Goal: Task Accomplishment & Management: Use online tool/utility

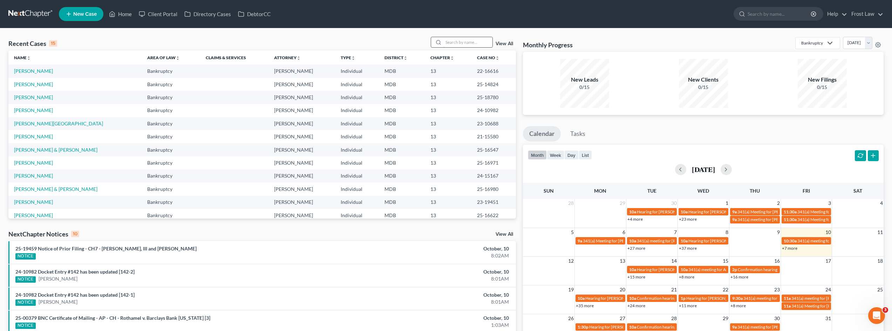
click at [453, 42] on input "search" at bounding box center [467, 42] width 49 height 10
type input "park"
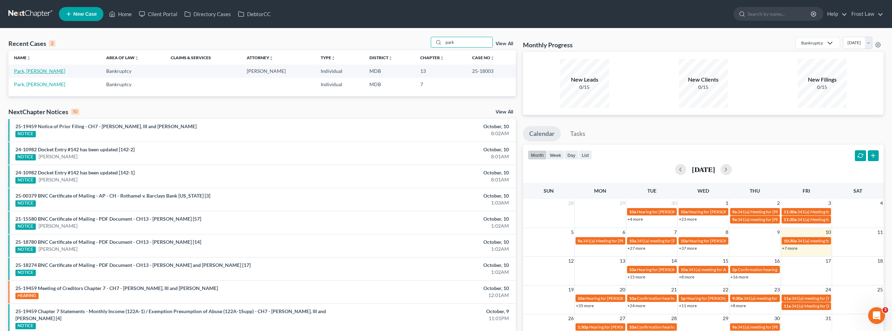
click at [38, 69] on link "Park, [PERSON_NAME]" at bounding box center [39, 71] width 51 height 6
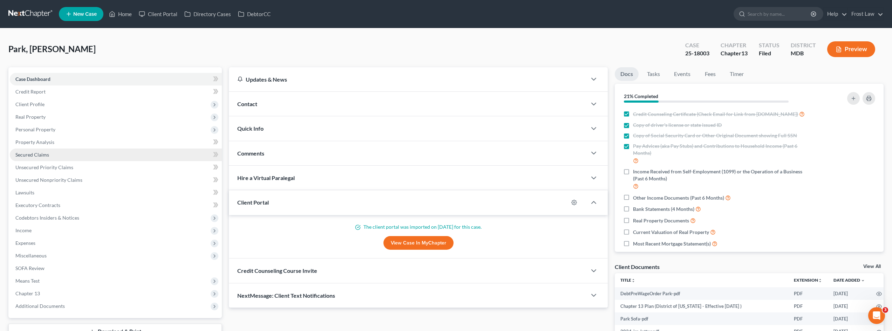
click at [74, 154] on link "Secured Claims" at bounding box center [116, 155] width 212 height 13
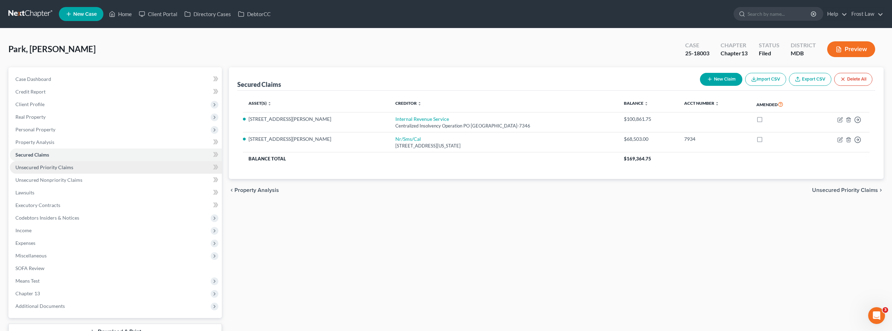
click at [70, 166] on span "Unsecured Priority Claims" at bounding box center [44, 167] width 58 height 6
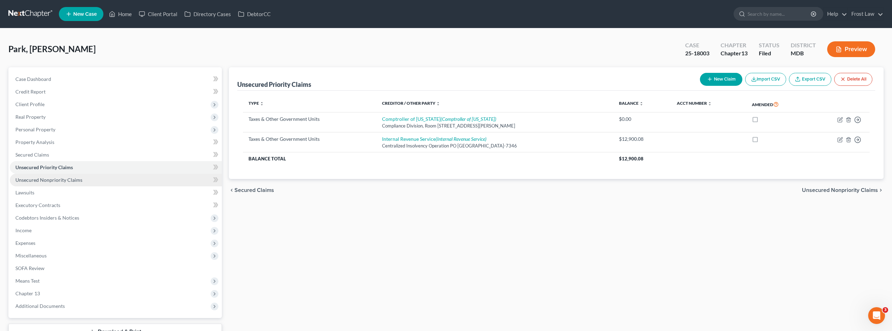
click at [72, 178] on span "Unsecured Nonpriority Claims" at bounding box center [48, 180] width 67 height 6
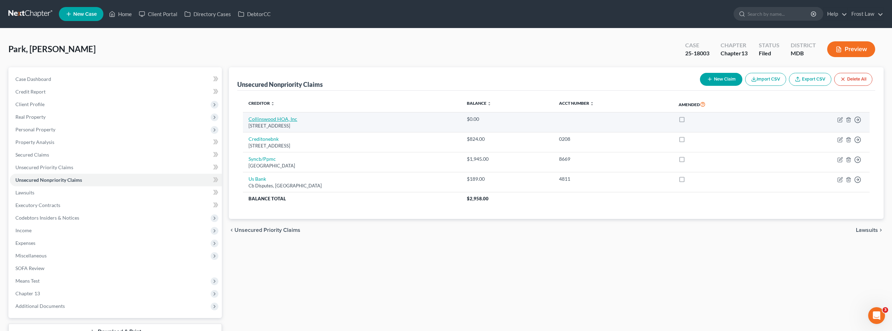
click at [290, 118] on link "Collinswood HOA, Inc" at bounding box center [273, 119] width 49 height 6
select select "10"
select select "0"
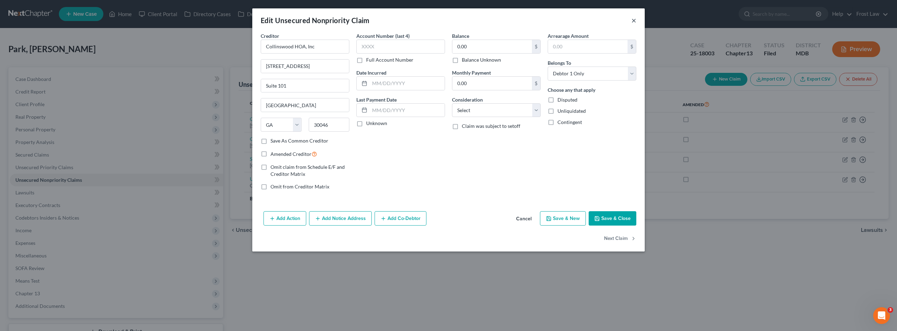
click at [635, 20] on button "×" at bounding box center [634, 20] width 5 height 8
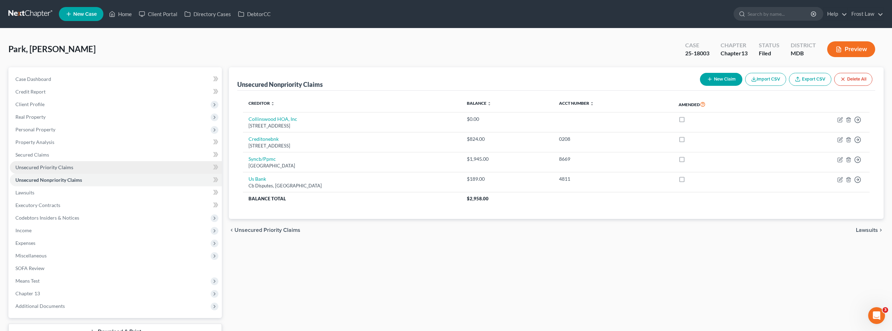
click at [68, 170] on span "Unsecured Priority Claims" at bounding box center [44, 167] width 58 height 6
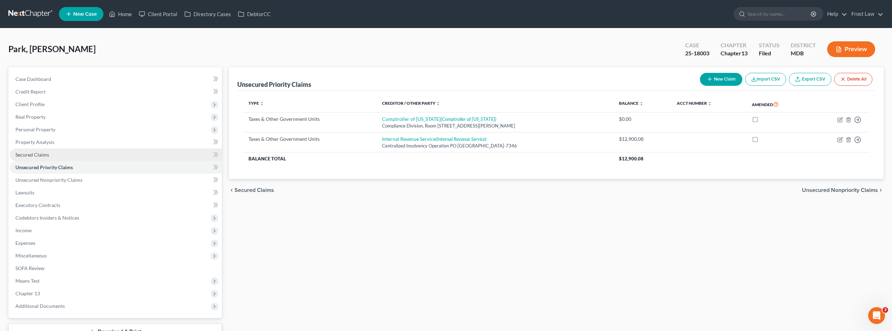
click at [61, 153] on link "Secured Claims" at bounding box center [116, 155] width 212 height 13
